Goal: Obtain resource: Download file/media

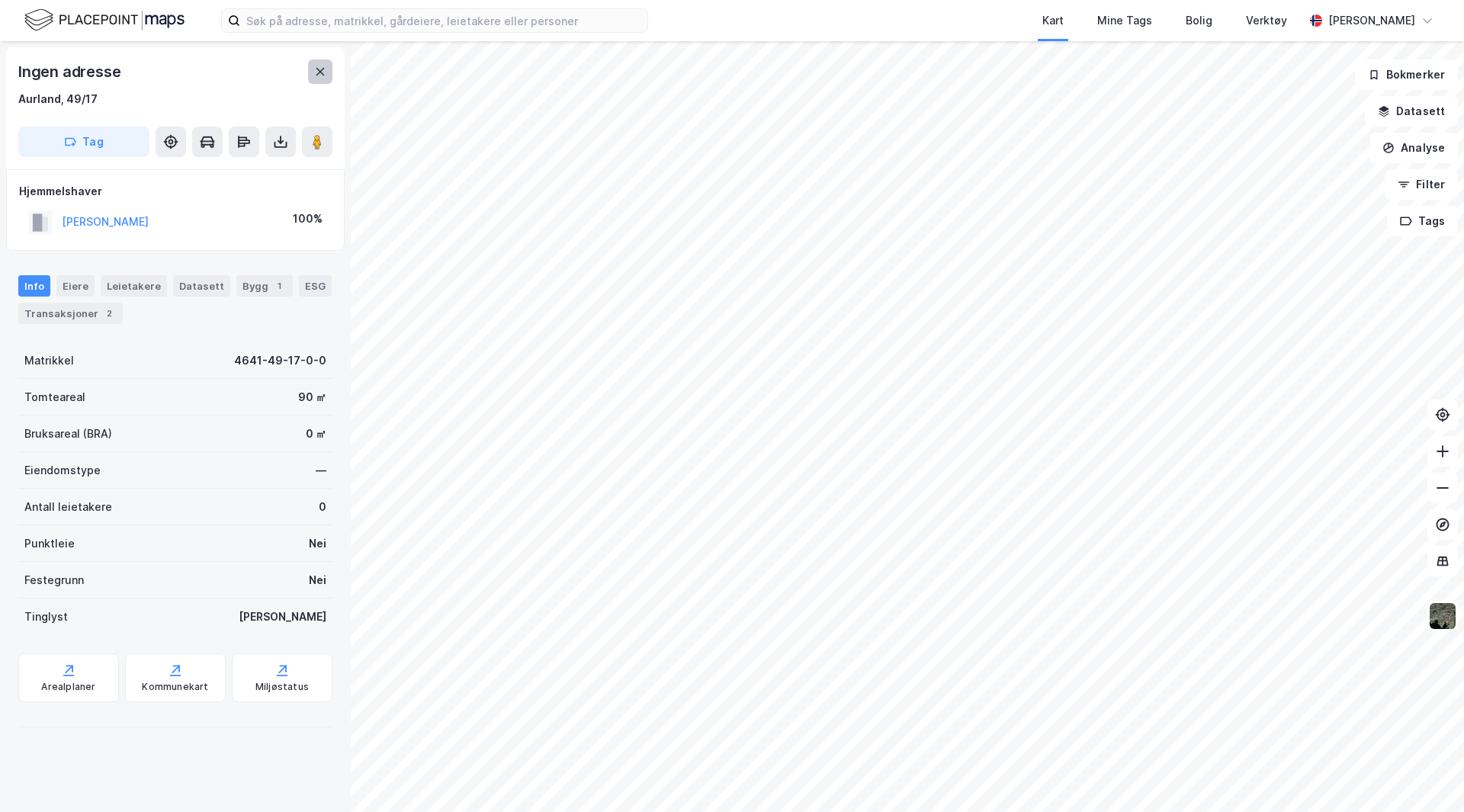
click at [319, 67] on icon at bounding box center [320, 72] width 13 height 13
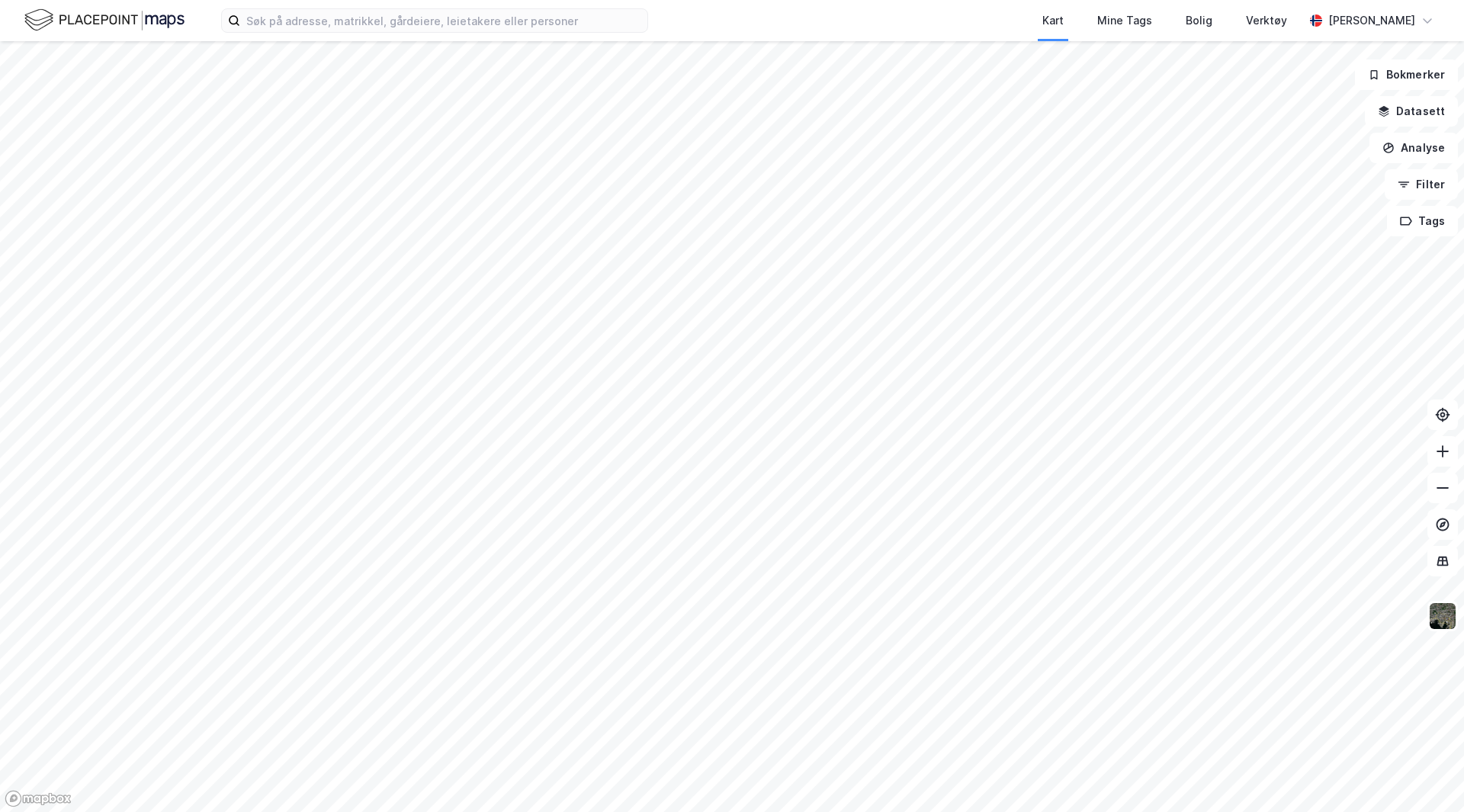
click at [81, 17] on img at bounding box center [104, 20] width 160 height 27
click at [164, 19] on img at bounding box center [104, 20] width 160 height 27
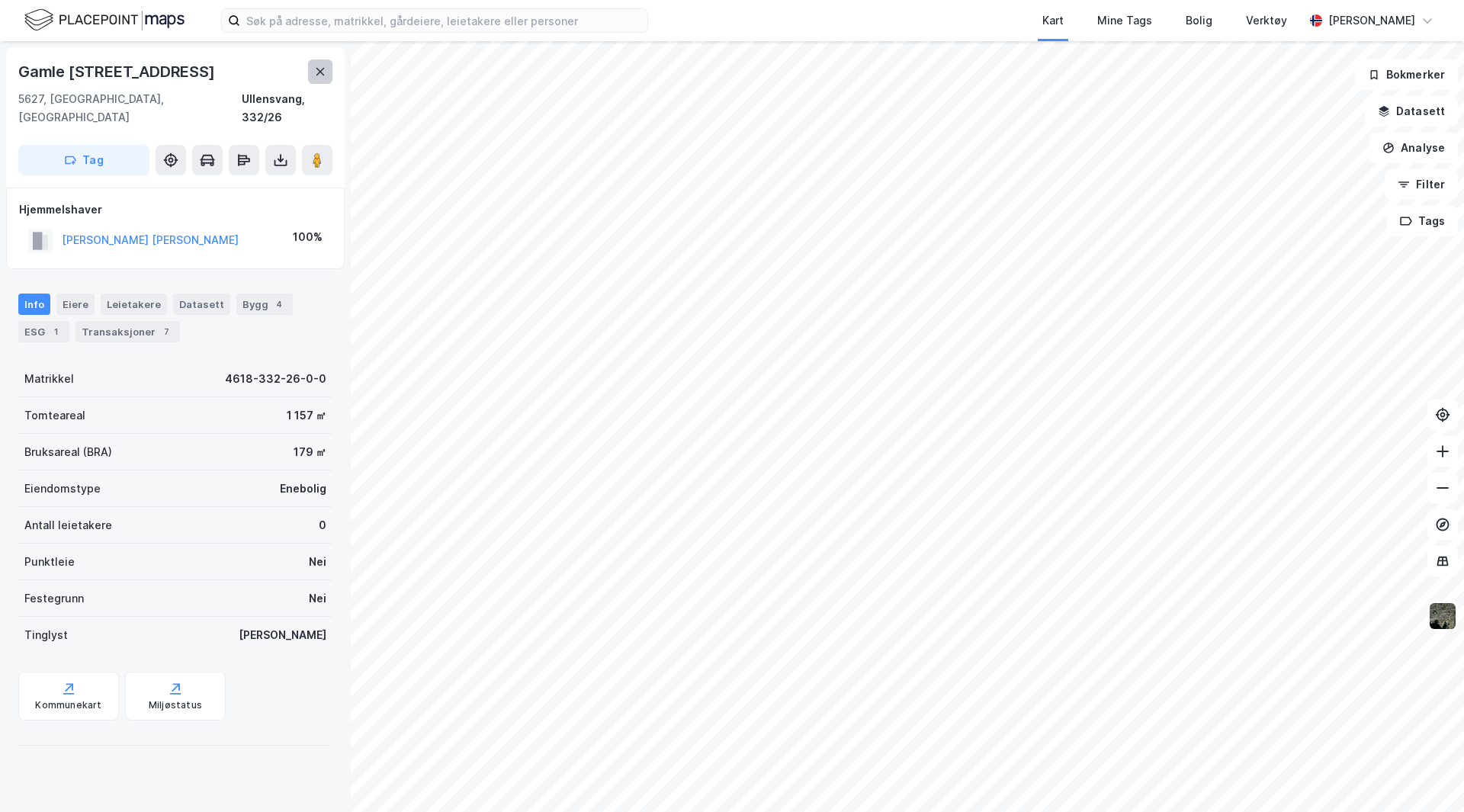
click at [319, 67] on icon at bounding box center [320, 72] width 13 height 13
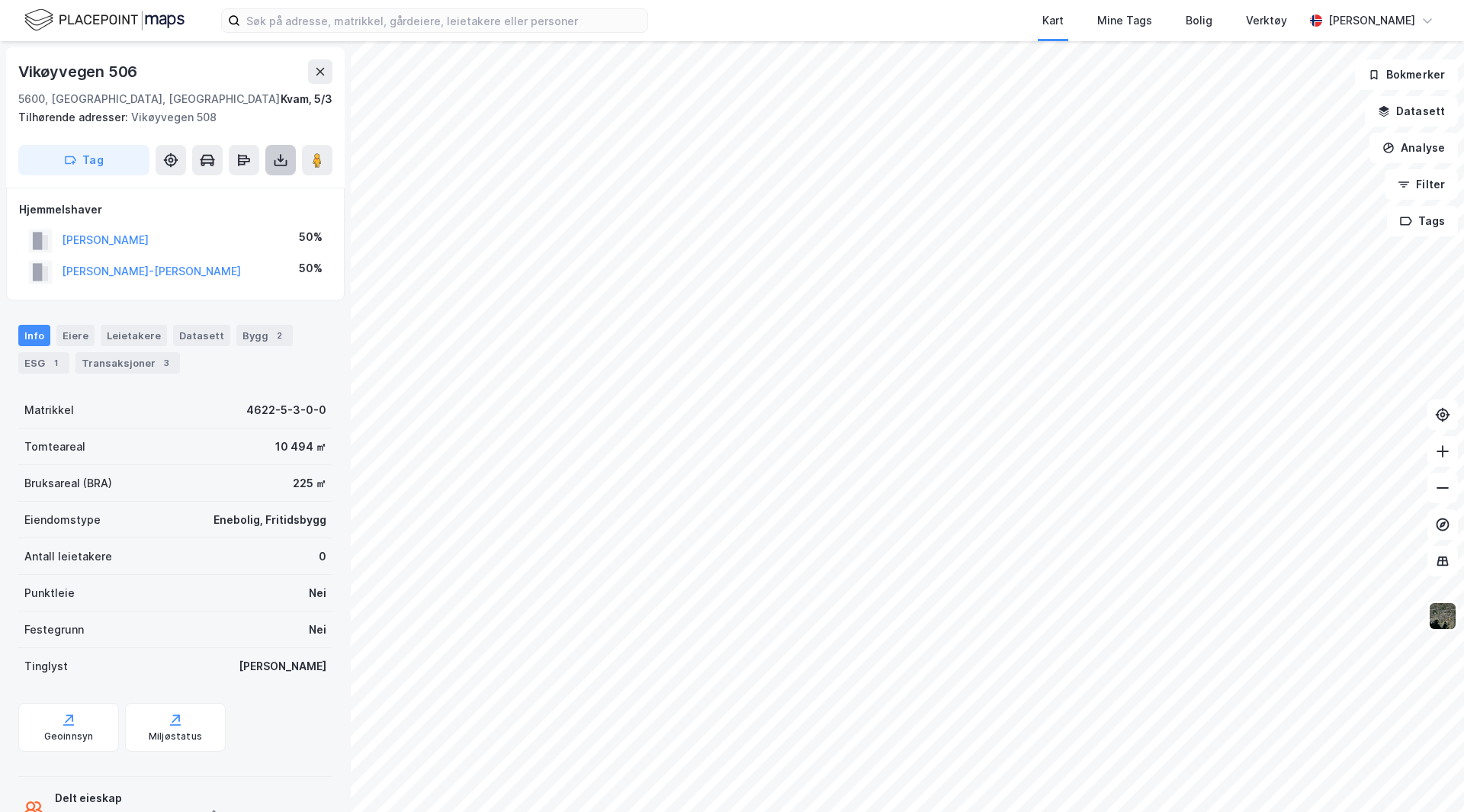
click at [277, 156] on icon at bounding box center [280, 160] width 16 height 16
click at [244, 186] on div "Last ned grunnbok" at bounding box center [205, 190] width 88 height 13
